Goal: Task Accomplishment & Management: Complete application form

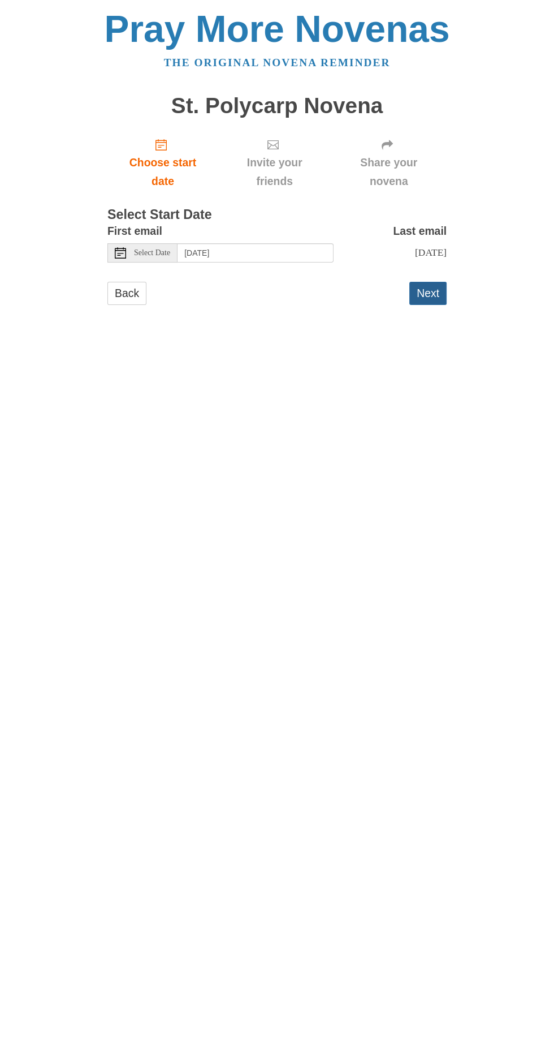
click at [433, 285] on button "Next" at bounding box center [428, 293] width 37 height 23
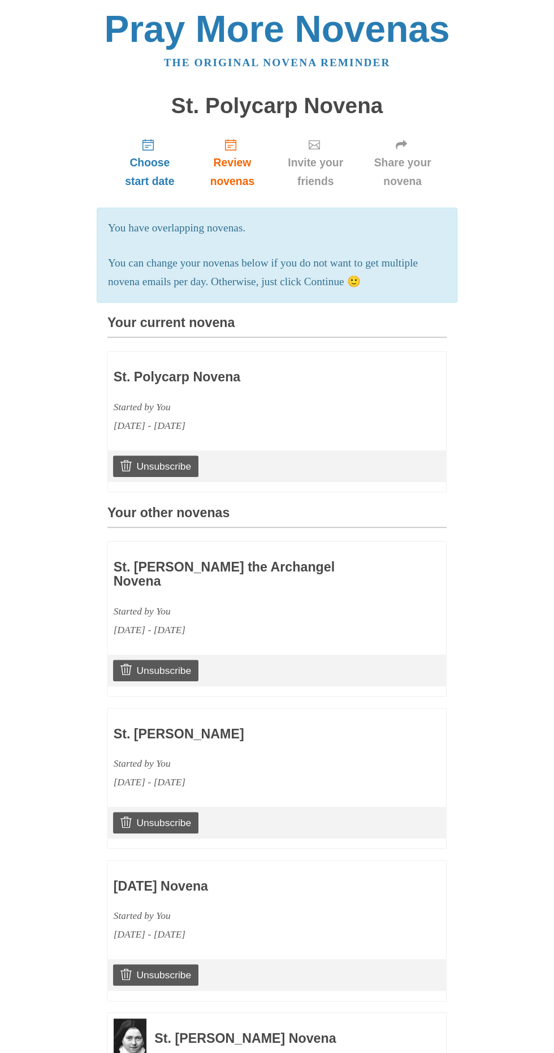
scroll to position [168, 0]
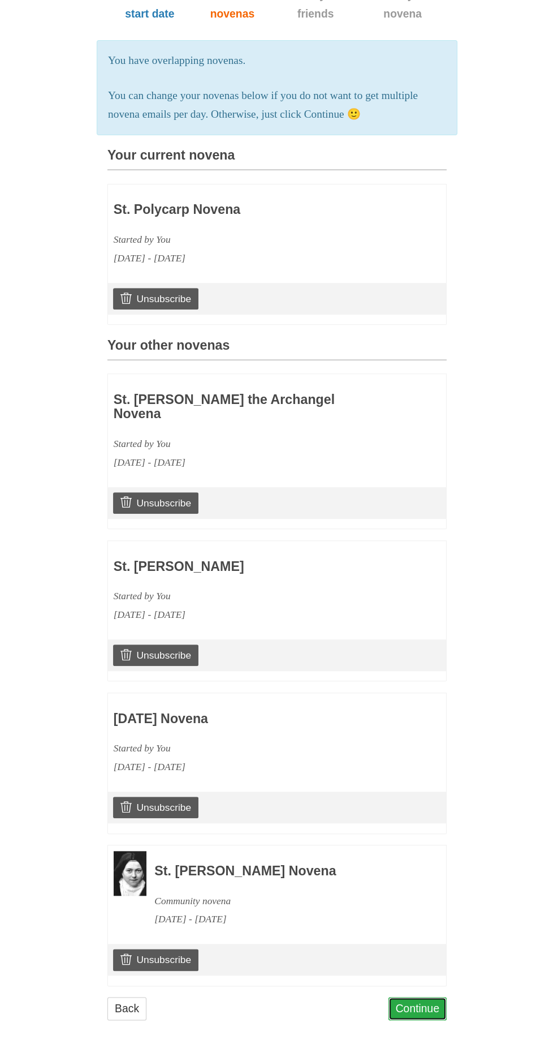
click at [438, 1016] on link "Continue" at bounding box center [418, 1008] width 59 height 23
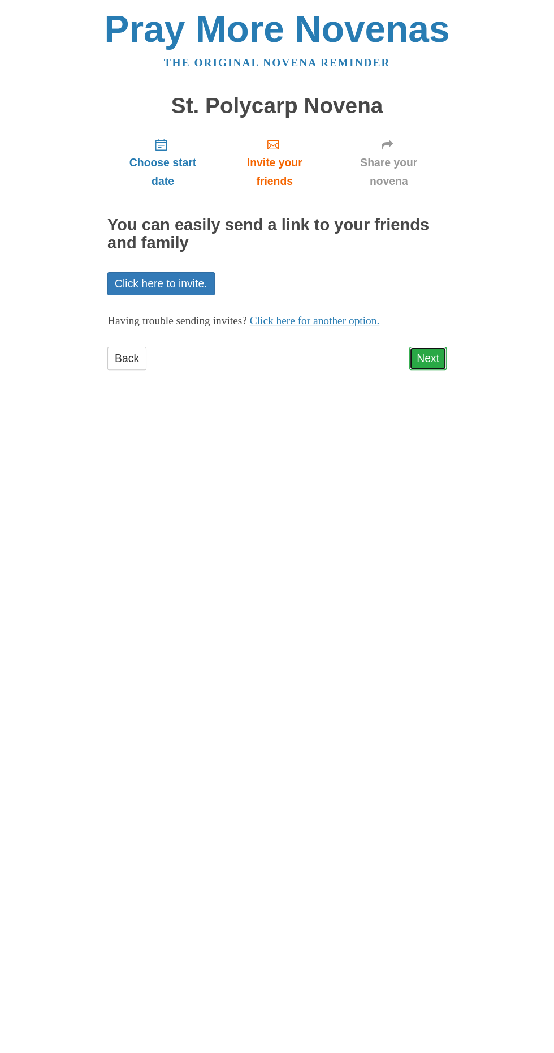
click at [446, 347] on link "Next" at bounding box center [428, 358] width 37 height 23
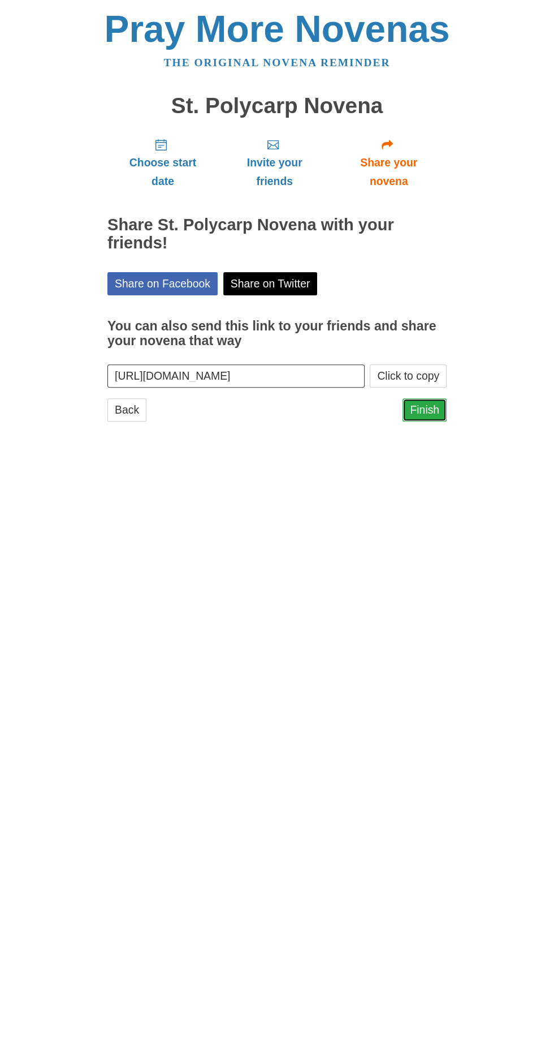
click at [426, 398] on link "Finish" at bounding box center [425, 409] width 44 height 23
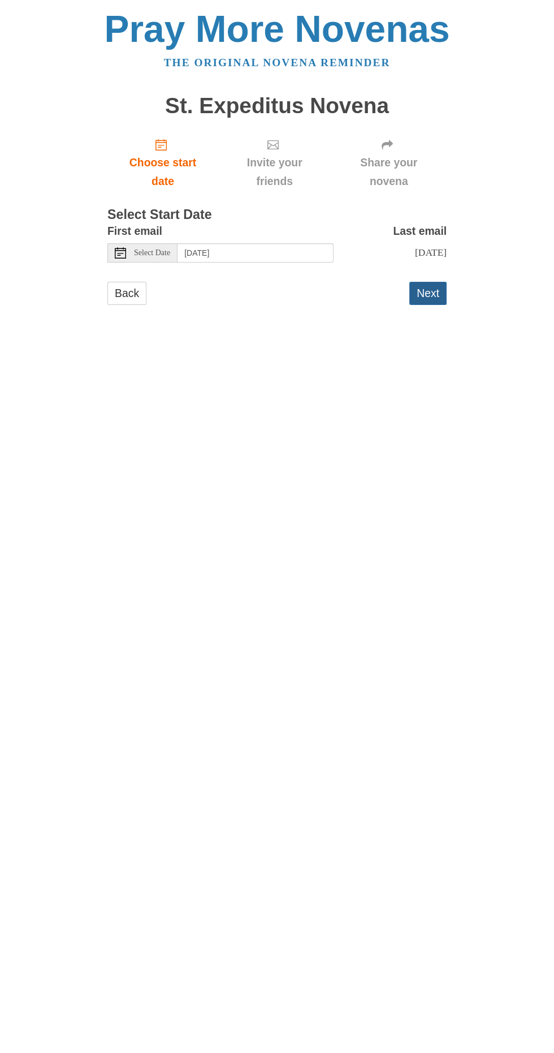
click at [432, 282] on button "Next" at bounding box center [428, 293] width 37 height 23
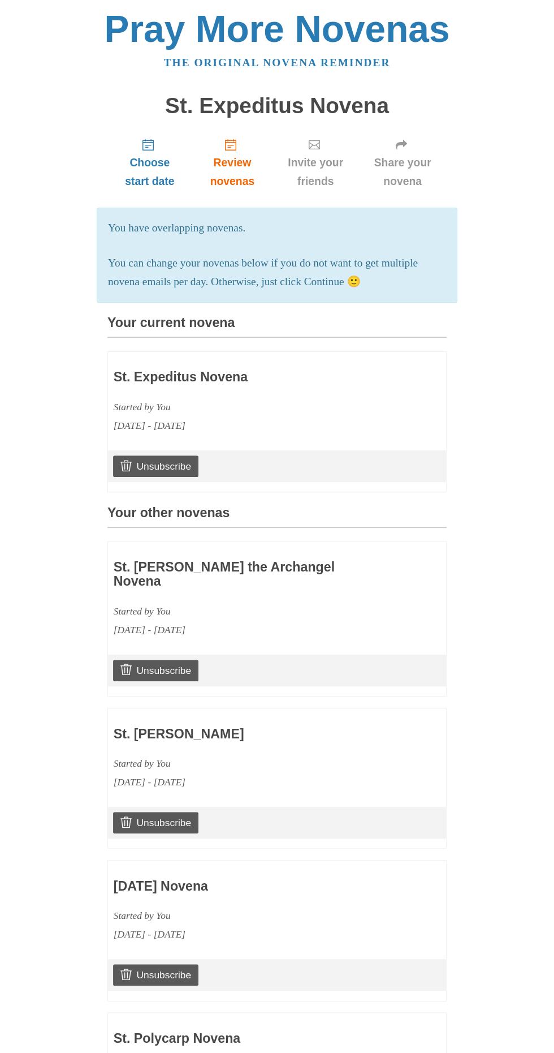
scroll to position [320, 0]
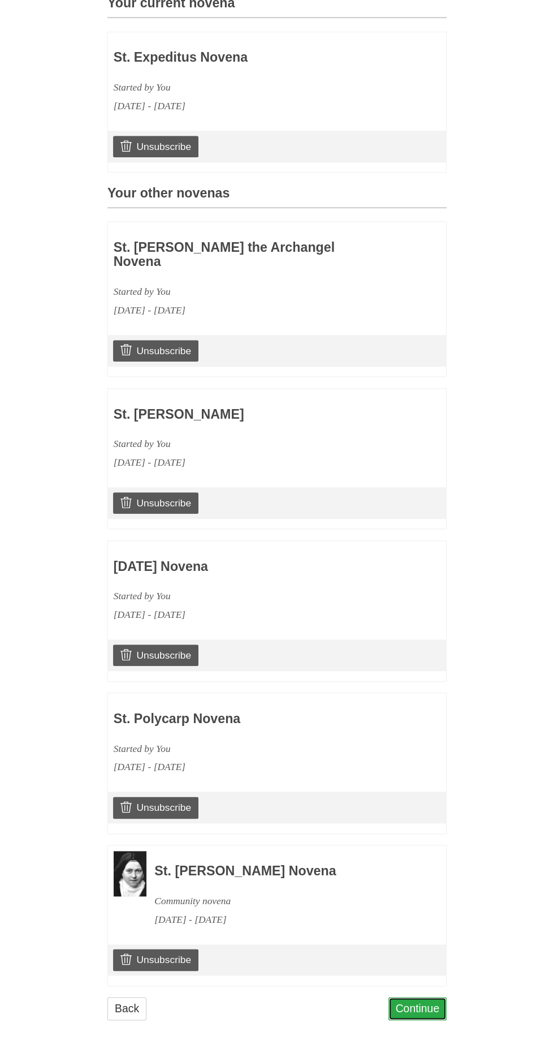
click at [435, 1014] on link "Continue" at bounding box center [418, 1008] width 59 height 23
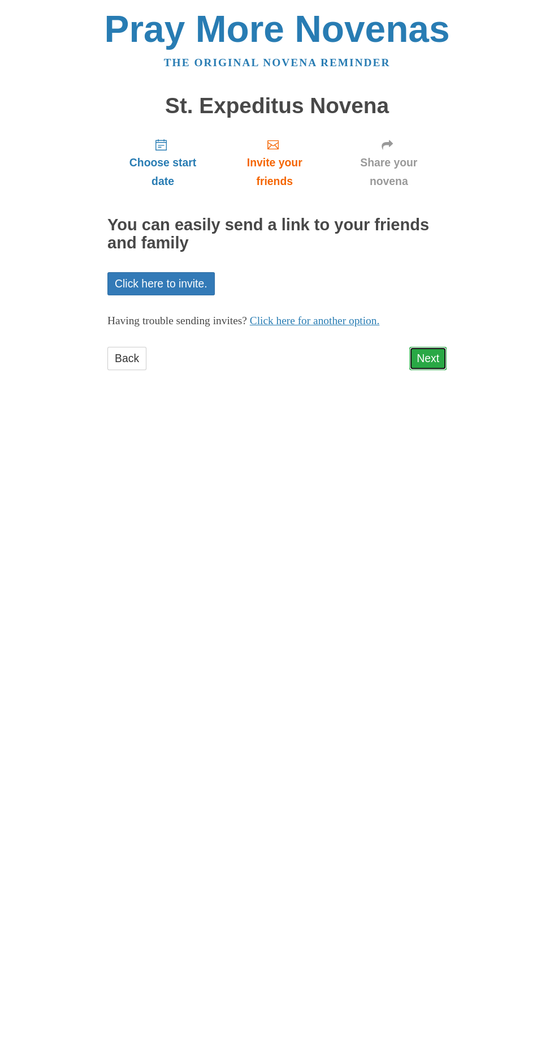
click at [436, 347] on link "Next" at bounding box center [428, 358] width 37 height 23
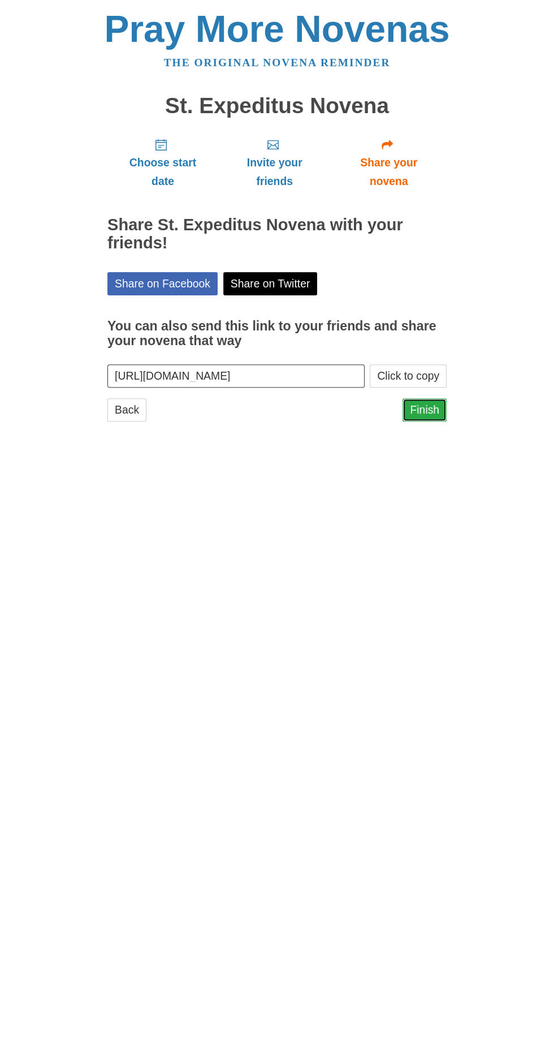
click at [434, 398] on link "Finish" at bounding box center [425, 409] width 44 height 23
